Goal: Complete application form

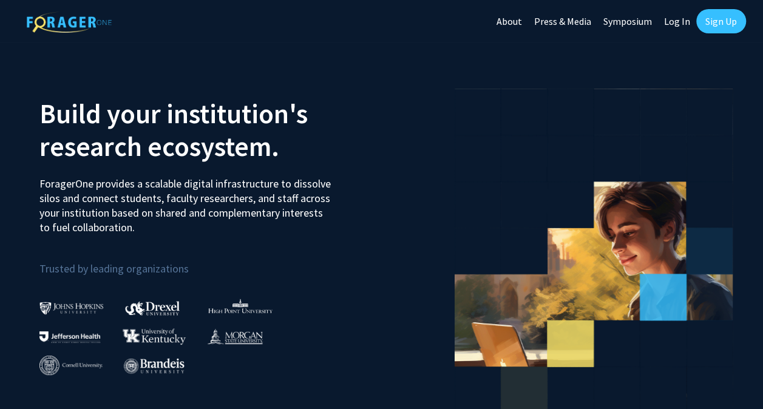
click at [678, 19] on link "Log In" at bounding box center [677, 21] width 38 height 42
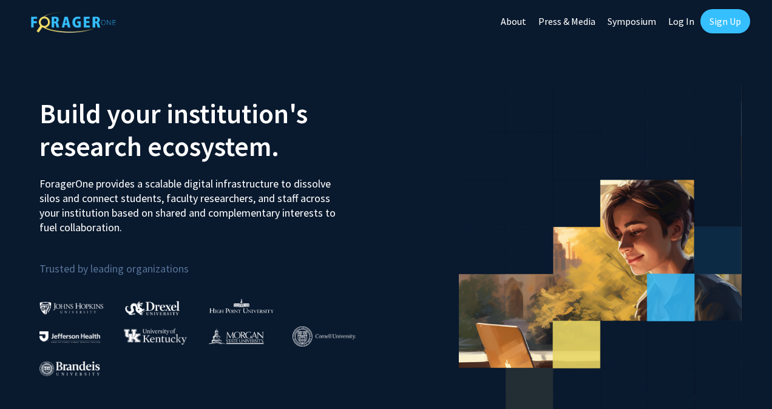
select select
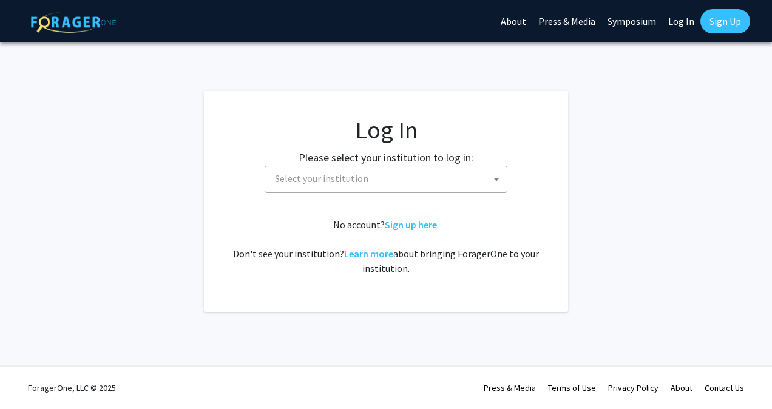
click at [398, 186] on span "Select your institution" at bounding box center [388, 178] width 237 height 25
type input "universi"
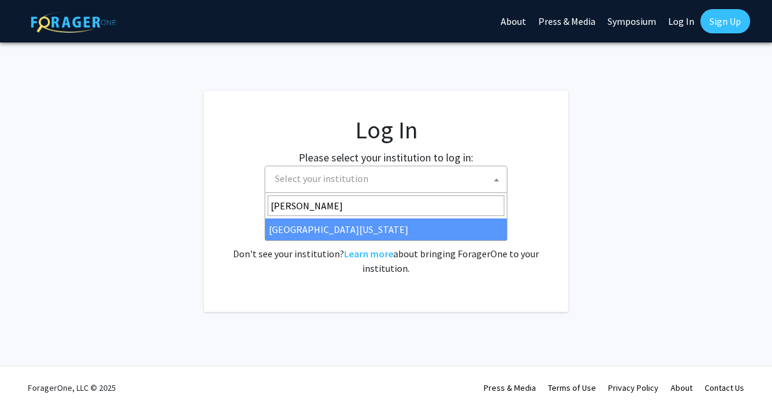
type input "[PERSON_NAME]"
select select "31"
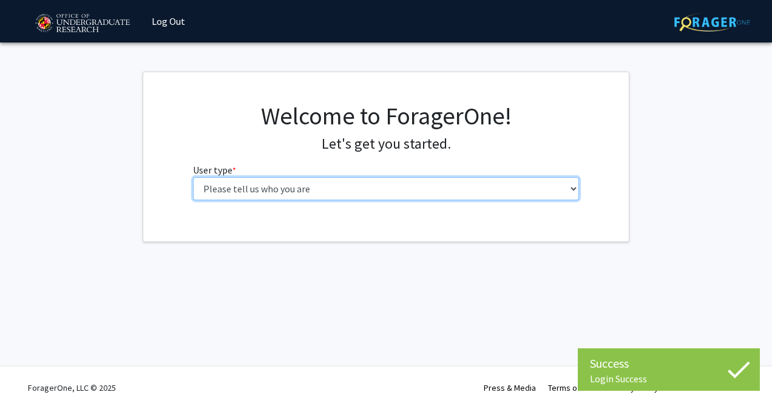
click at [301, 187] on select "Please tell us who you are Undergraduate Student Master's Student Doctoral Cand…" at bounding box center [386, 188] width 387 height 23
select select "1: undergrad"
click at [193, 177] on select "Please tell us who you are Undergraduate Student Master's Student Doctoral Cand…" at bounding box center [386, 188] width 387 height 23
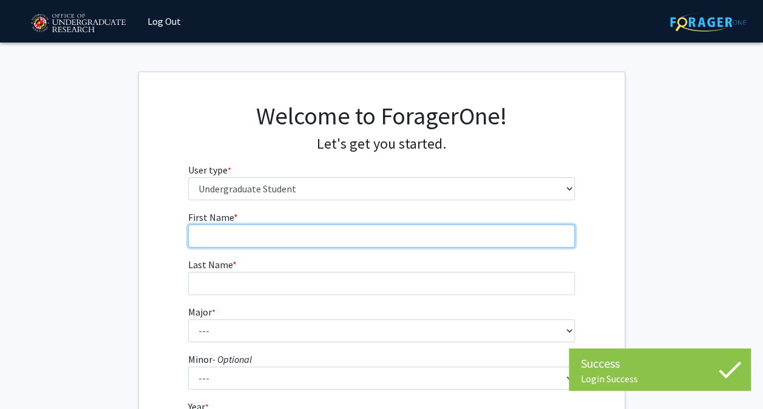
click at [305, 228] on input "First Name * required" at bounding box center [381, 236] width 387 height 23
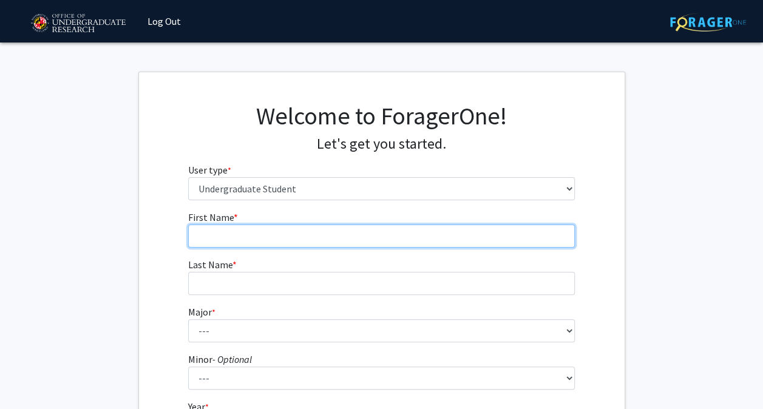
type input "Rihaan"
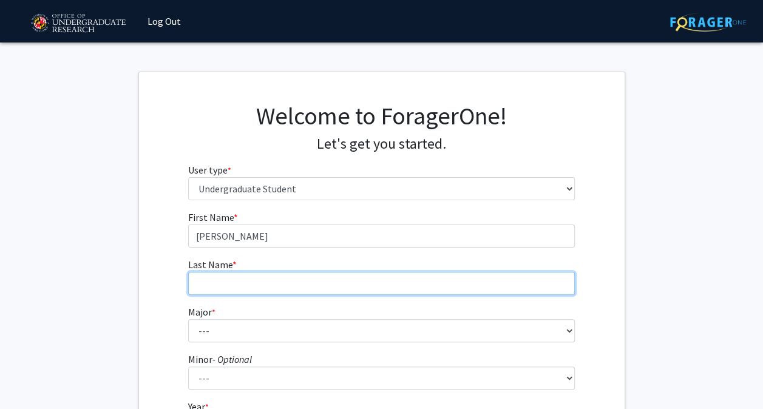
type input "Shah"
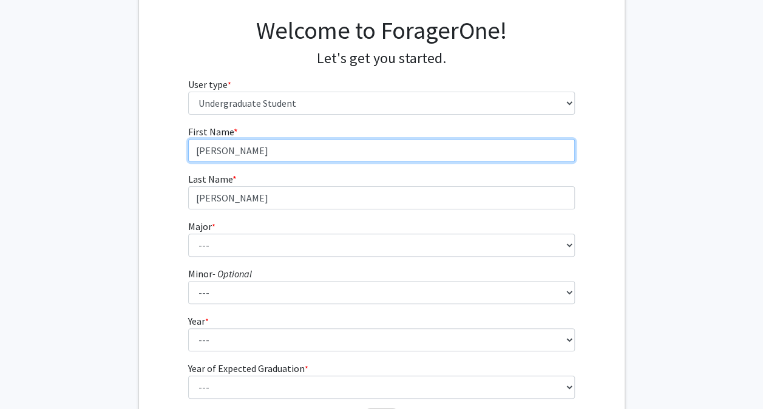
scroll to position [89, 0]
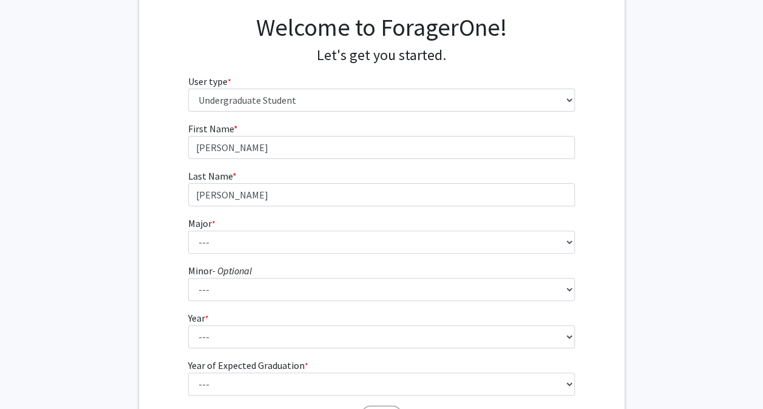
click at [249, 227] on fg-select "Major * required --- Accounting Aerospace Engineering African American and Afri…" at bounding box center [381, 235] width 387 height 38
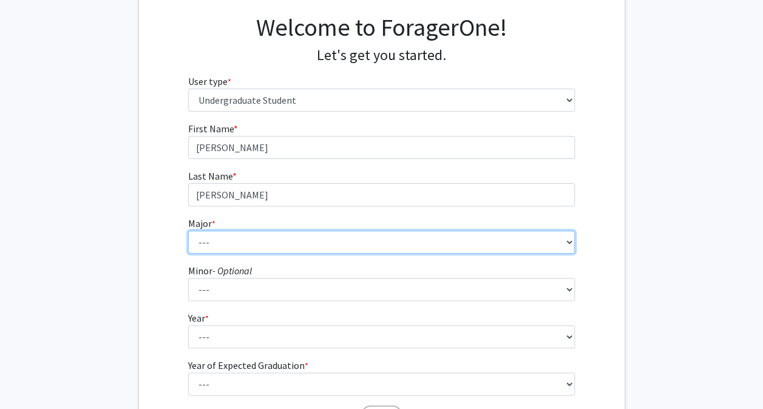
click at [249, 234] on select "--- Accounting Aerospace Engineering African American and Africana Studies Agri…" at bounding box center [381, 242] width 387 height 23
select select "70: 2371"
click at [188, 231] on select "--- Accounting Aerospace Engineering African American and Africana Studies Agri…" at bounding box center [381, 242] width 387 height 23
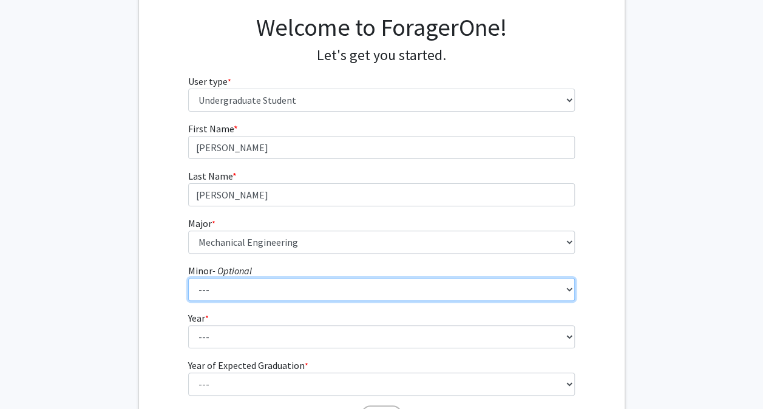
click at [233, 291] on select "--- Actuarial Mathematics Advanced Cybersecurity Experience for Students Africa…" at bounding box center [381, 289] width 387 height 23
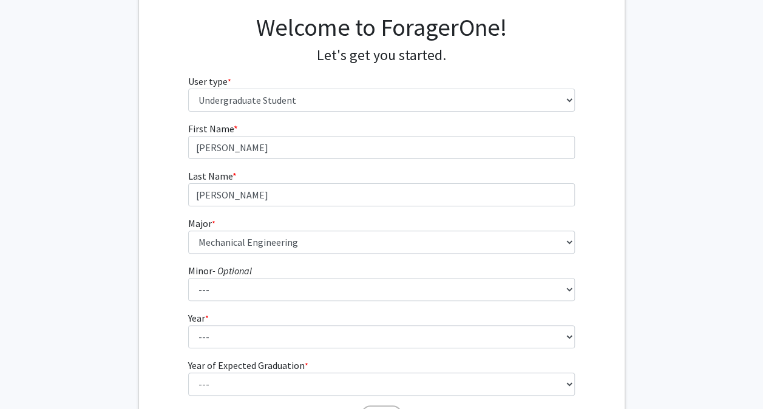
click at [118, 226] on fg-get-started "Welcome to ForagerOne! Let's get you started. User type * required Please tell …" at bounding box center [381, 222] width 763 height 479
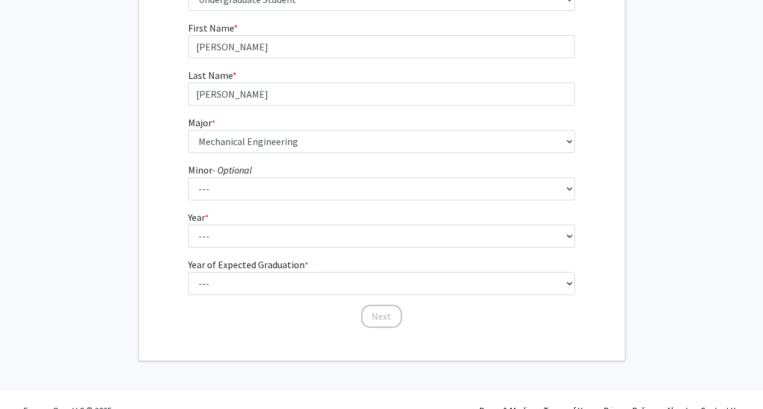
scroll to position [211, 0]
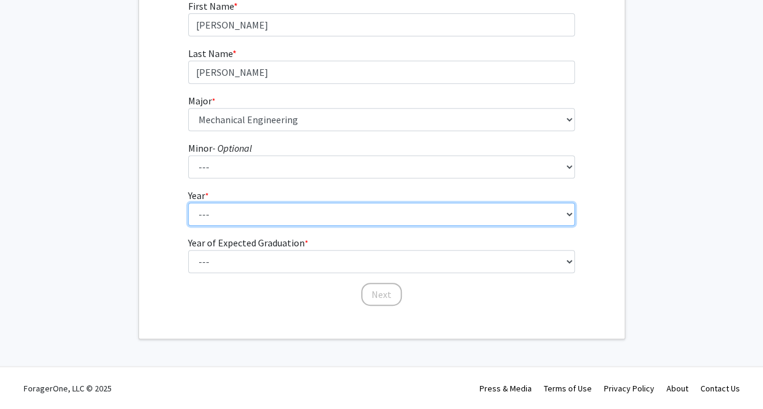
click at [237, 215] on select "--- First-year Sophomore Junior Senior Postbaccalaureate Certificate" at bounding box center [381, 214] width 387 height 23
select select "1: first-year"
click at [188, 203] on select "--- First-year Sophomore Junior Senior Postbaccalaureate Certificate" at bounding box center [381, 214] width 387 height 23
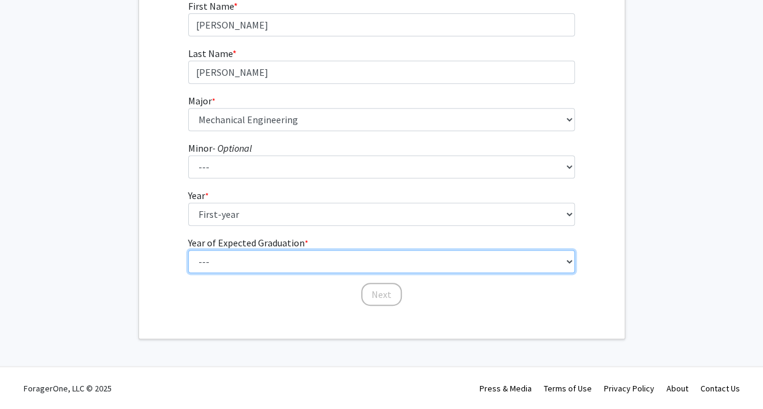
click at [248, 253] on select "--- 2025 2026 2027 2028 2029 2030 2031 2032 2033 2034" at bounding box center [381, 261] width 387 height 23
select select "5: 2029"
click at [188, 250] on select "--- 2025 2026 2027 2028 2029 2030 2031 2032 2033 2034" at bounding box center [381, 261] width 387 height 23
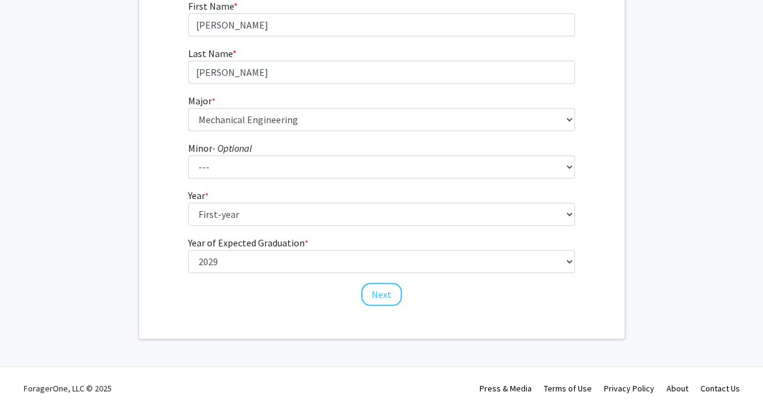
click at [137, 203] on fg-get-started "Welcome to ForagerOne! Let's get you started. User type * required Please tell …" at bounding box center [381, 99] width 763 height 479
click at [382, 289] on button "Next" at bounding box center [381, 294] width 41 height 23
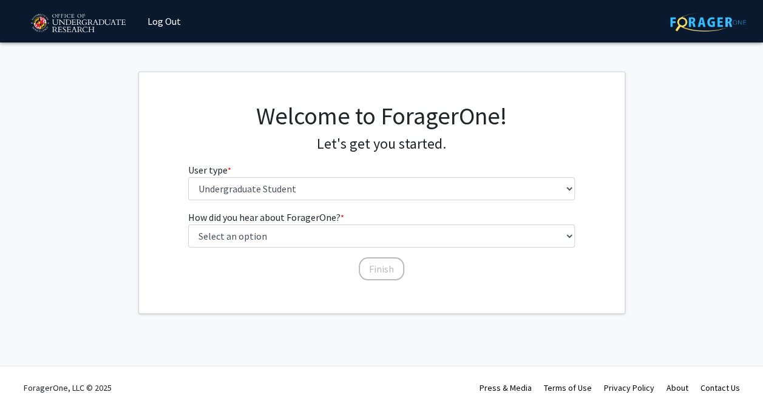
scroll to position [0, 0]
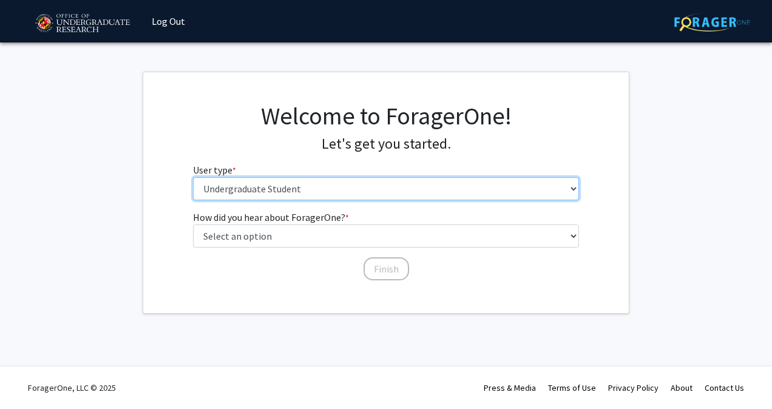
click at [265, 187] on select "Please tell us who you are Undergraduate Student Master's Student Doctoral Cand…" at bounding box center [386, 188] width 387 height 23
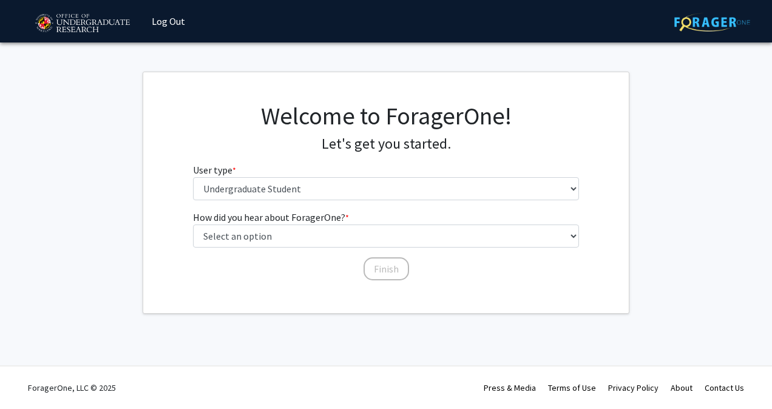
click at [137, 171] on fg-get-started "Welcome to ForagerOne! Let's get you started. User type * required Please tell …" at bounding box center [386, 193] width 772 height 242
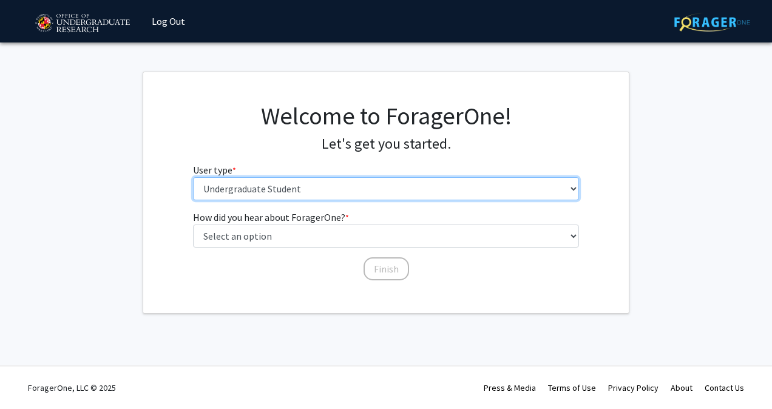
click at [311, 186] on select "Please tell us who you are Undergraduate Student Master's Student Doctoral Cand…" at bounding box center [386, 188] width 387 height 23
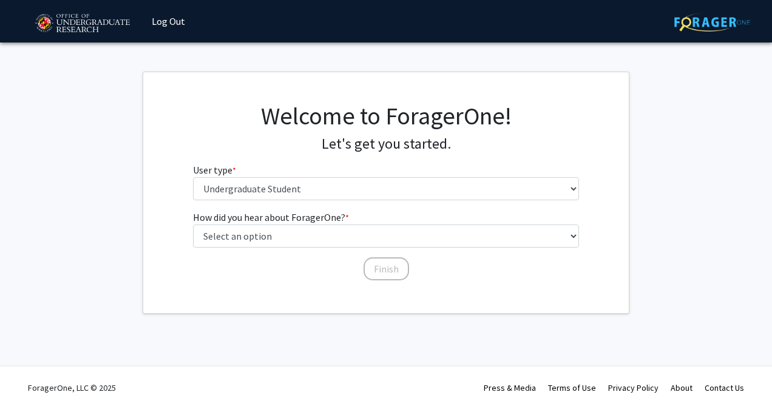
click at [183, 180] on div "Welcome to ForagerOne! Let's get you started. User type * required Please tell …" at bounding box center [386, 155] width 486 height 109
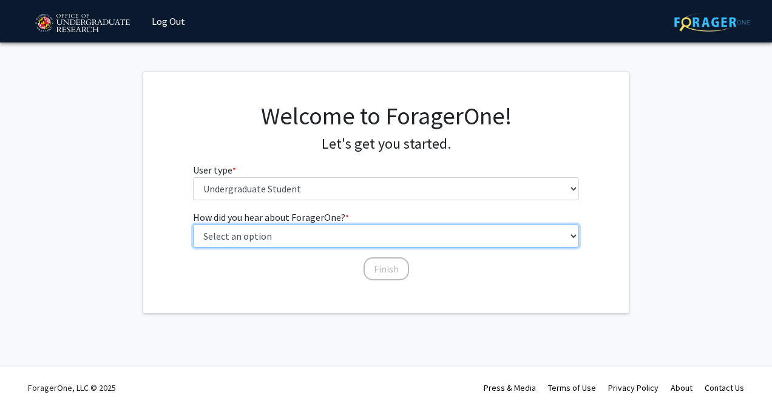
click at [248, 239] on select "Select an option Peer/student recommendation Faculty/staff recommendation Unive…" at bounding box center [386, 236] width 387 height 23
select select "1: peer_recommendation"
click at [193, 225] on select "Select an option Peer/student recommendation Faculty/staff recommendation Unive…" at bounding box center [386, 236] width 387 height 23
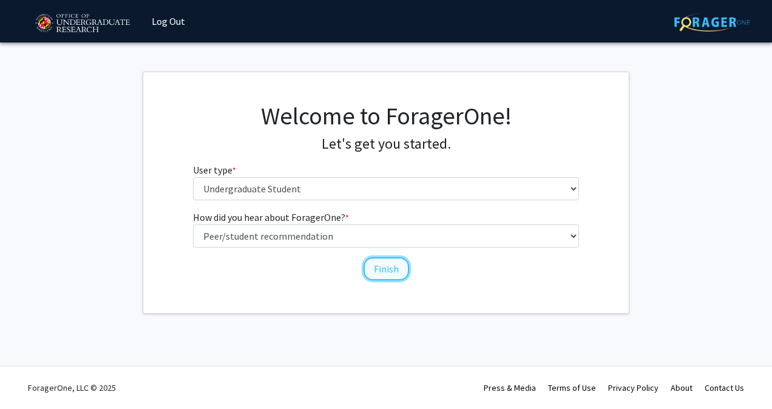
click at [385, 265] on button "Finish" at bounding box center [387, 268] width 46 height 23
